Goal: Find specific page/section: Find specific page/section

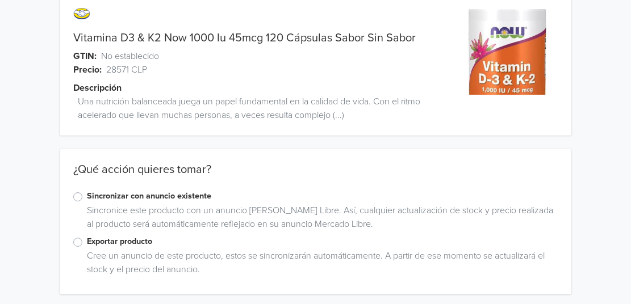
scroll to position [31, 0]
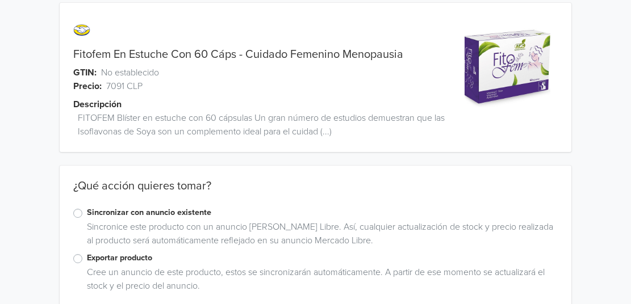
scroll to position [15, 0]
